Goal: Task Accomplishment & Management: Manage account settings

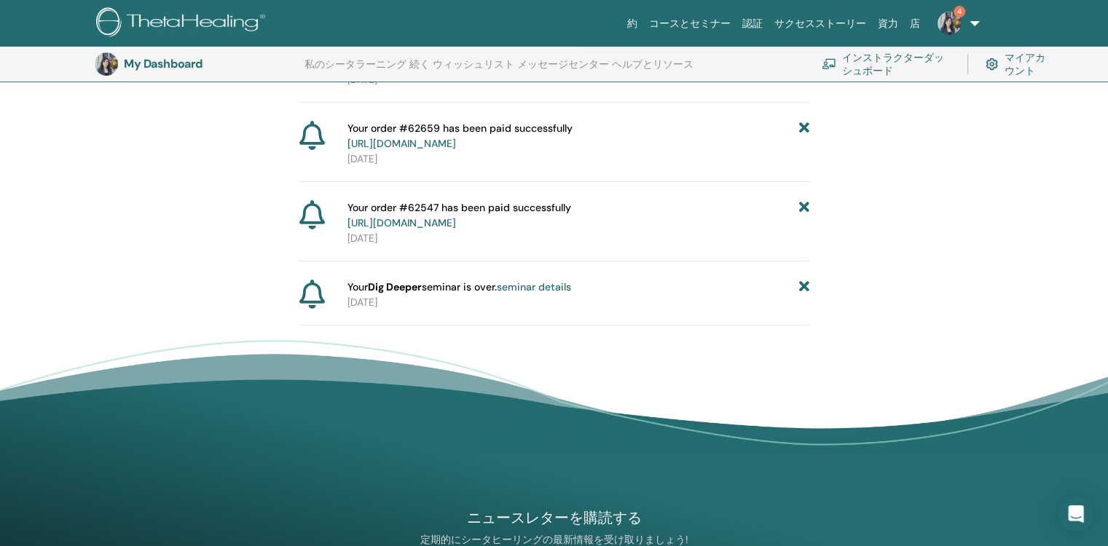
scroll to position [326, 0]
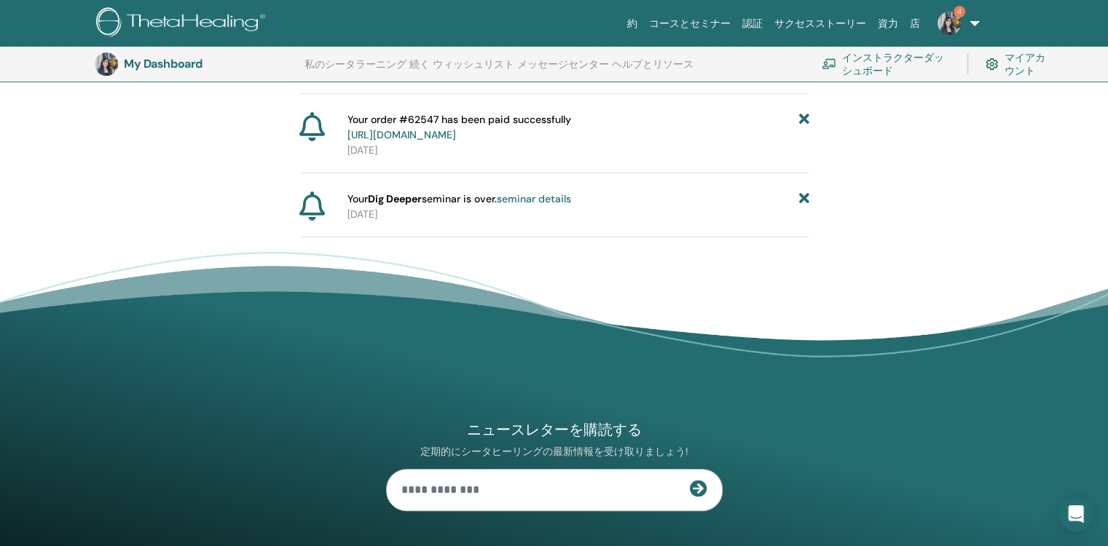
click at [804, 203] on icon at bounding box center [803, 199] width 10 height 15
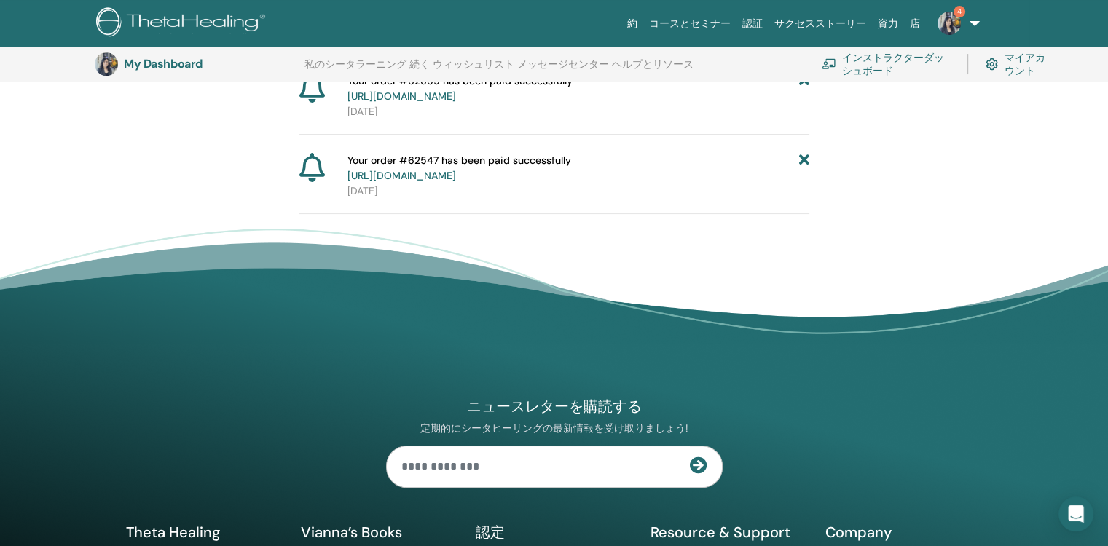
scroll to position [254, 0]
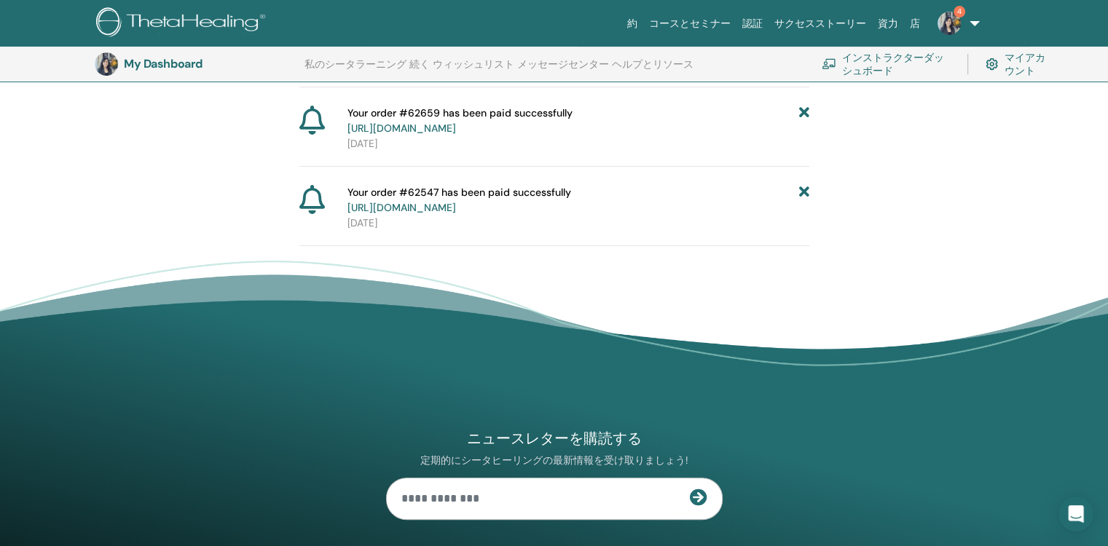
click at [806, 196] on icon at bounding box center [803, 200] width 10 height 31
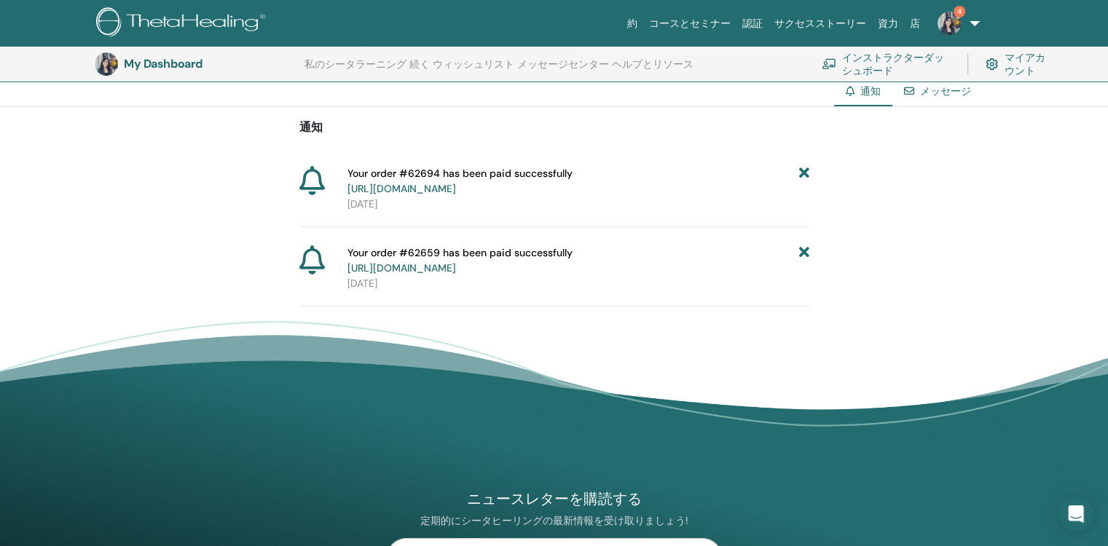
scroll to position [108, 0]
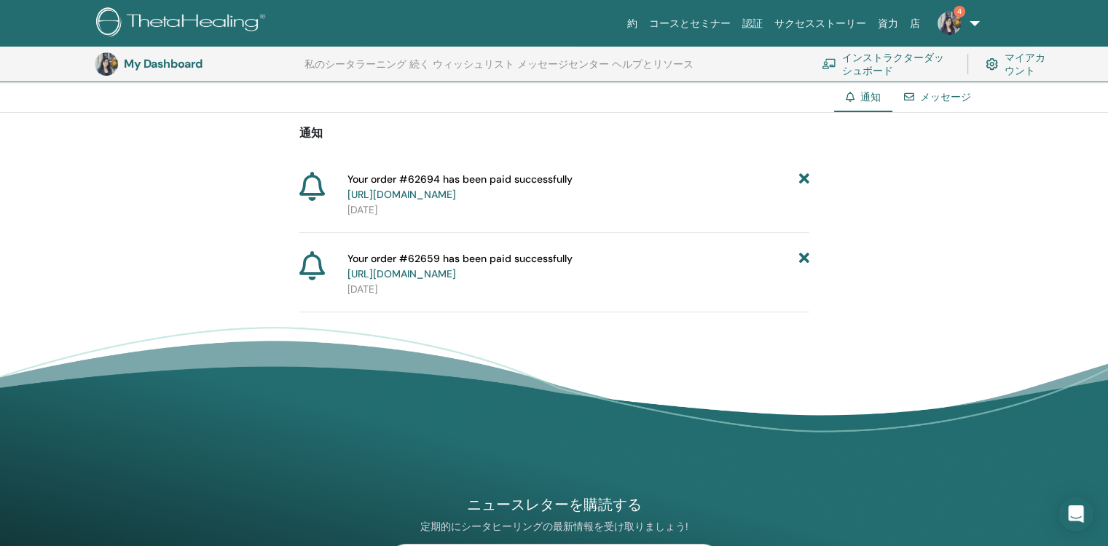
click at [801, 255] on icon at bounding box center [803, 266] width 10 height 31
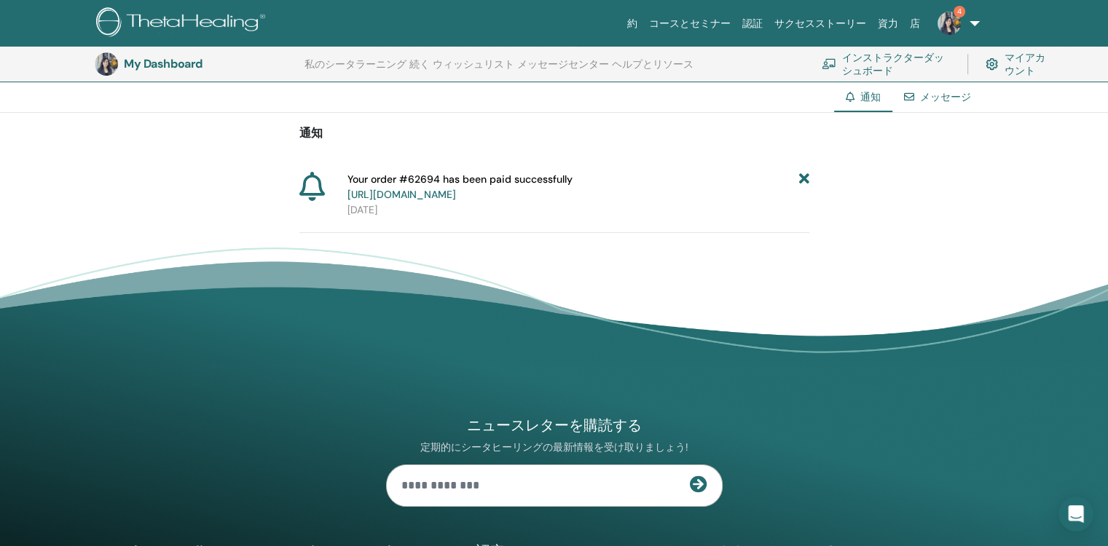
click at [805, 178] on icon at bounding box center [803, 187] width 10 height 31
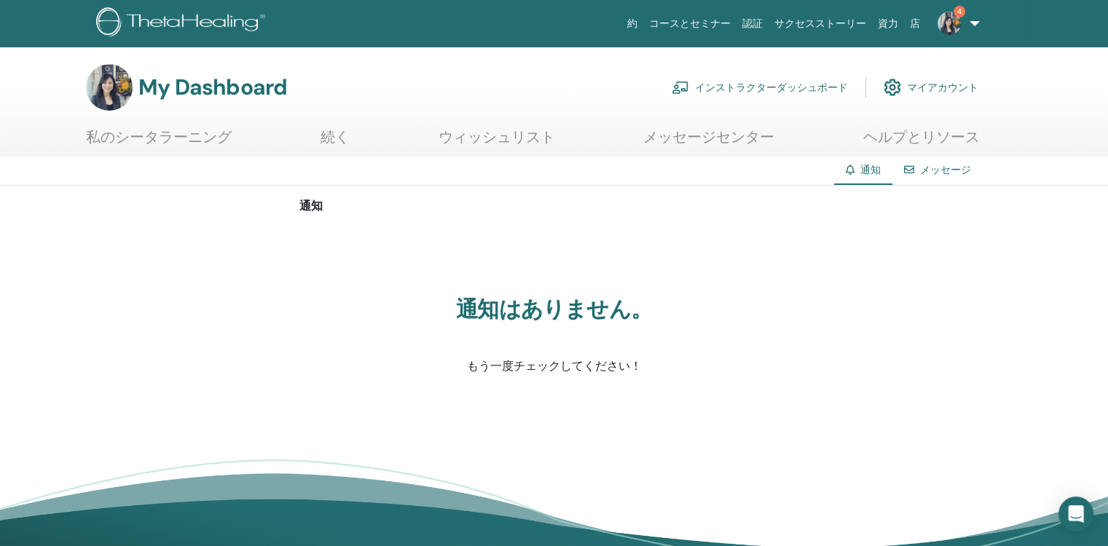
scroll to position [0, 0]
click at [750, 88] on link "インストラクターダッシュボード" at bounding box center [760, 87] width 176 height 32
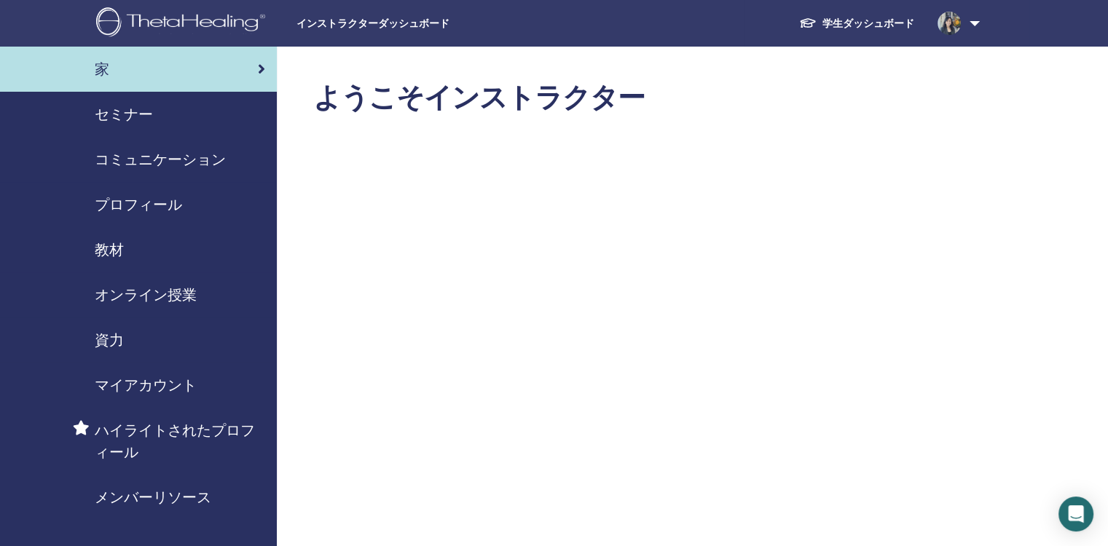
click at [134, 111] on span "セミナー" at bounding box center [124, 114] width 58 height 22
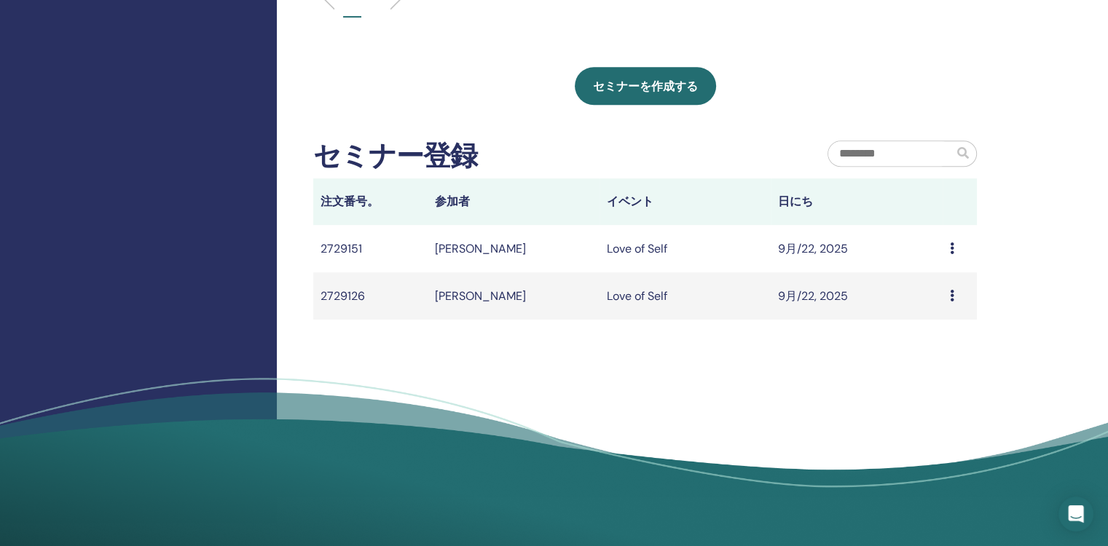
scroll to position [874, 0]
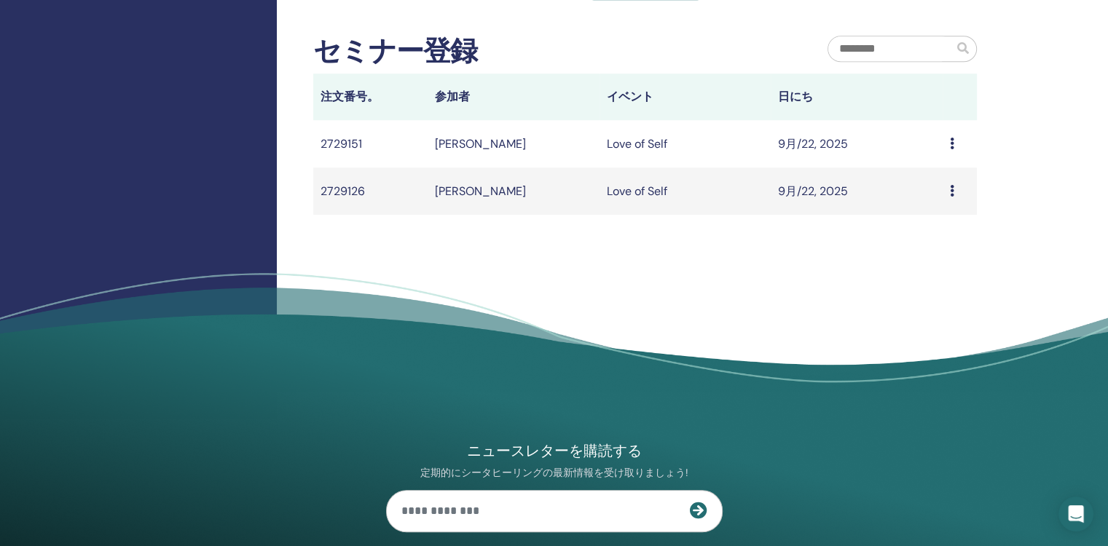
click at [483, 149] on td "[PERSON_NAME]" at bounding box center [514, 143] width 172 height 47
click at [345, 141] on td "2729151" at bounding box center [370, 143] width 114 height 47
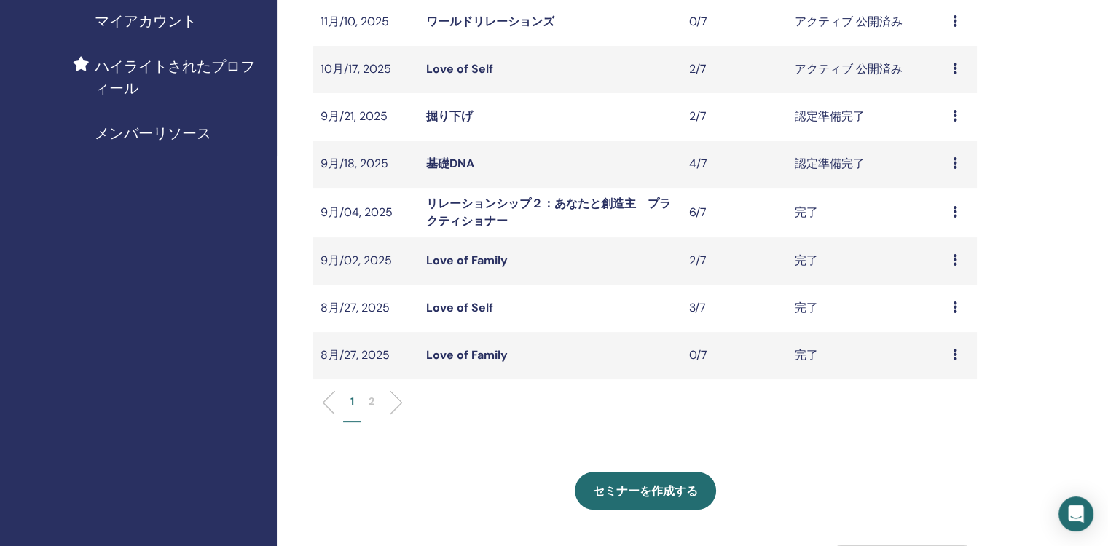
click at [956, 70] on icon at bounding box center [955, 69] width 4 height 12
click at [945, 123] on link "出席者" at bounding box center [935, 125] width 35 height 15
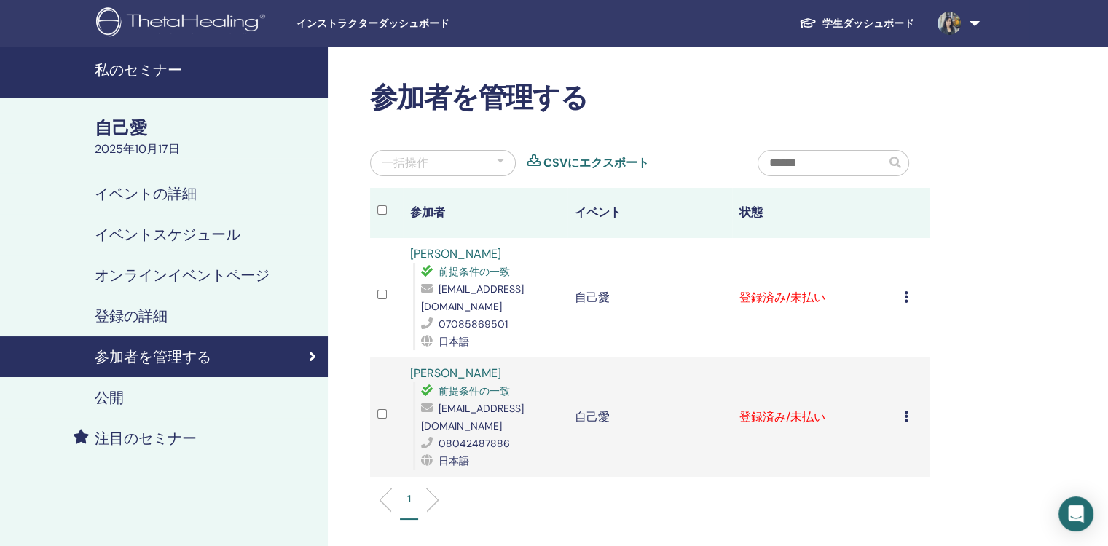
click at [439, 257] on link "[PERSON_NAME]" at bounding box center [455, 253] width 91 height 15
